Goal: Task Accomplishment & Management: Use online tool/utility

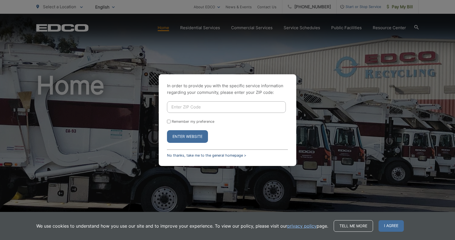
click at [200, 155] on link "No thanks, take me to the general homepage >" at bounding box center [206, 155] width 79 height 4
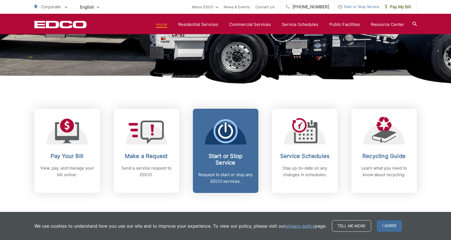
scroll to position [192, 0]
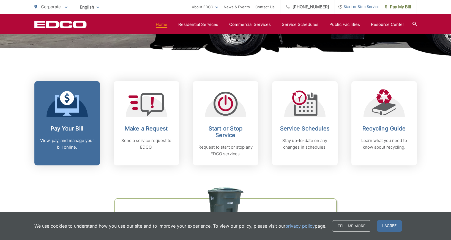
click at [66, 129] on h2 "Pay Your Bill" at bounding box center [67, 128] width 54 height 7
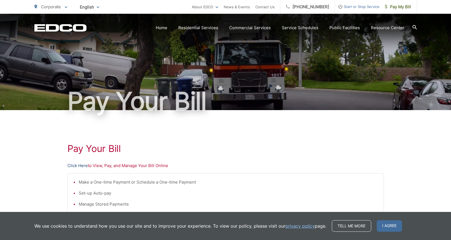
click at [80, 165] on link "Click Here" at bounding box center [77, 165] width 20 height 7
